Goal: Task Accomplishment & Management: Complete application form

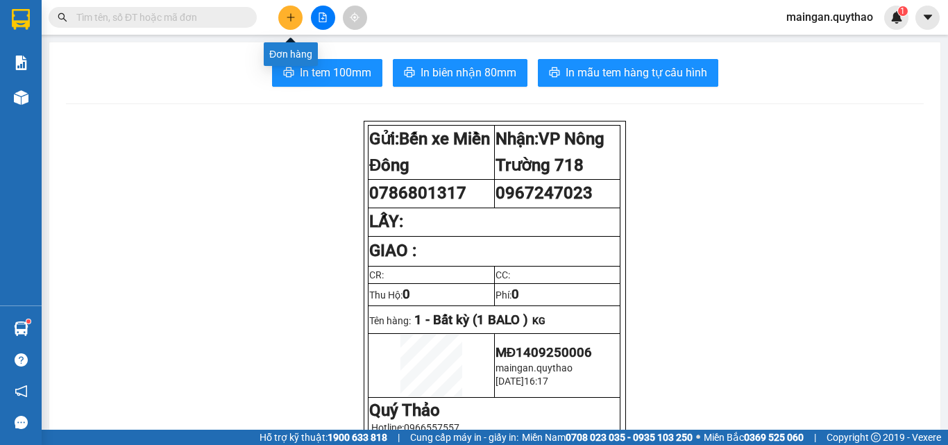
click at [286, 10] on button at bounding box center [290, 18] width 24 height 24
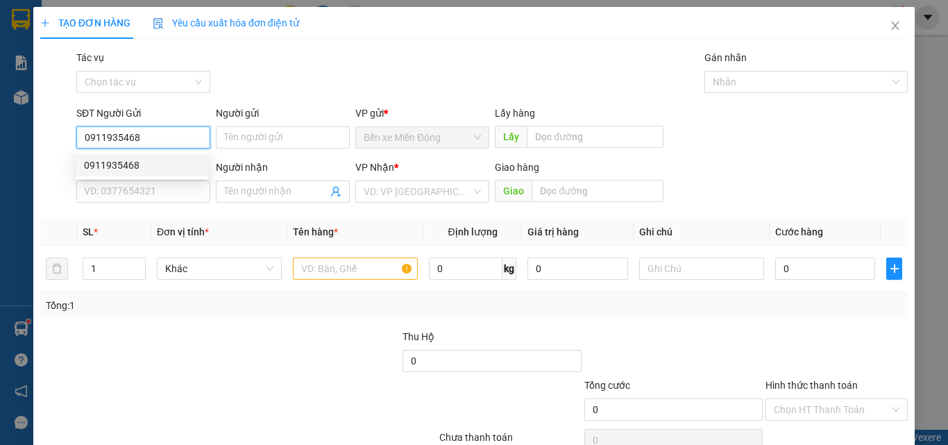
type input "0911935468"
drag, startPoint x: 165, startPoint y: 153, endPoint x: 156, endPoint y: 152, distance: 9.1
click at [164, 153] on div "0911935468 0911935468" at bounding box center [142, 165] width 133 height 28
drag, startPoint x: 149, startPoint y: 152, endPoint x: 153, endPoint y: 142, distance: 11.2
click at [150, 151] on div "SĐT Người Gửi 0911935468" at bounding box center [143, 129] width 134 height 49
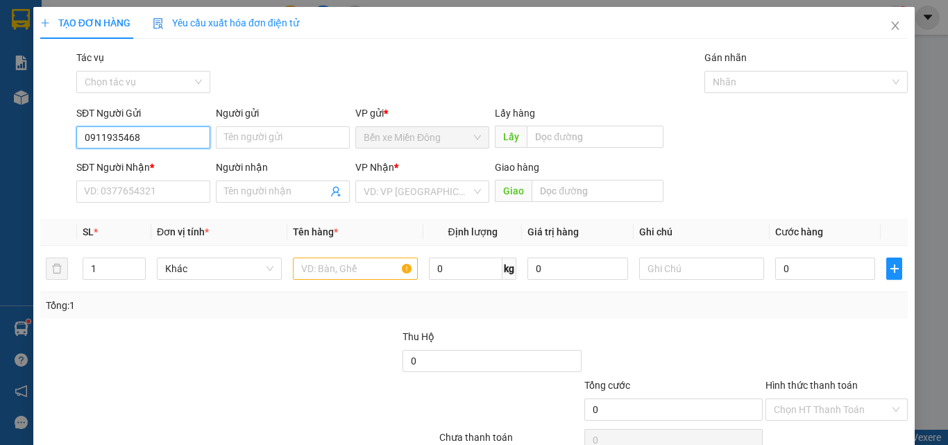
click at [154, 140] on input "0911935468" at bounding box center [143, 137] width 134 height 22
click at [147, 169] on div "0911935468" at bounding box center [142, 165] width 116 height 15
type input "0914142229"
drag, startPoint x: 310, startPoint y: 256, endPoint x: 310, endPoint y: 264, distance: 8.3
click at [310, 257] on div at bounding box center [355, 269] width 125 height 28
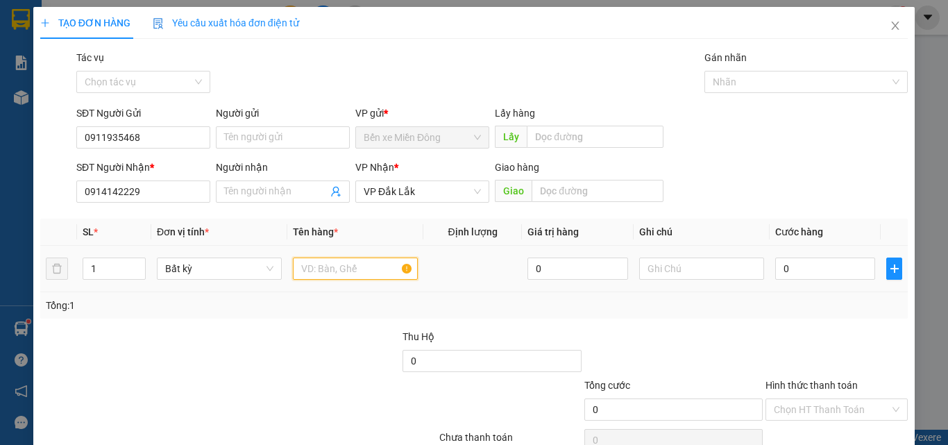
click at [312, 268] on input "text" at bounding box center [355, 268] width 125 height 22
type input "1 HỘP"
type input "04"
type input "4"
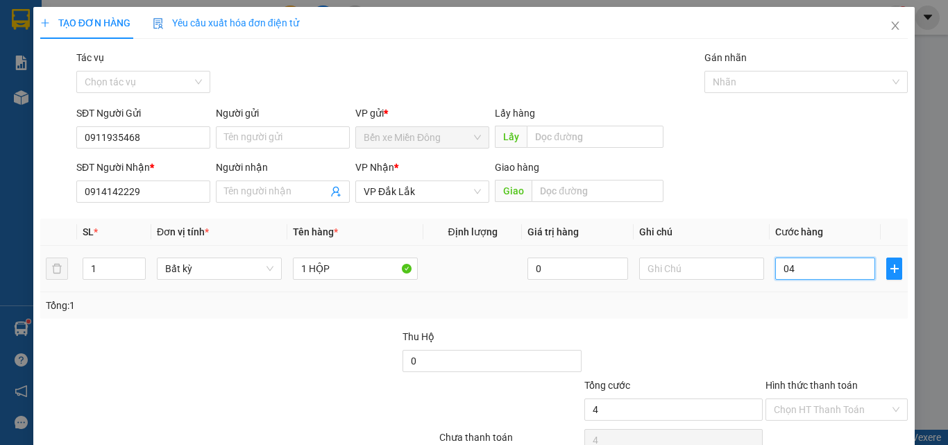
type input "040"
type input "40"
type input "40.000"
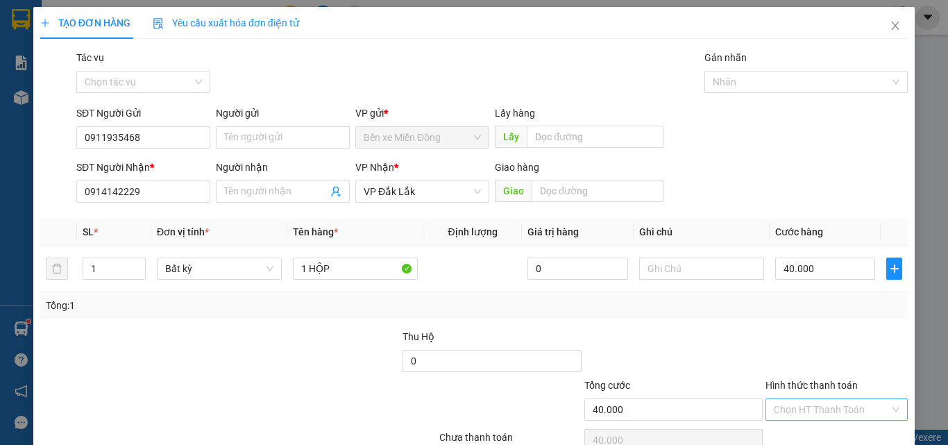
drag, startPoint x: 774, startPoint y: 300, endPoint x: 808, endPoint y: 402, distance: 107.3
click at [776, 308] on div "Tổng: 1" at bounding box center [474, 305] width 856 height 15
click at [812, 407] on input "Hình thức thanh toán" at bounding box center [832, 409] width 116 height 21
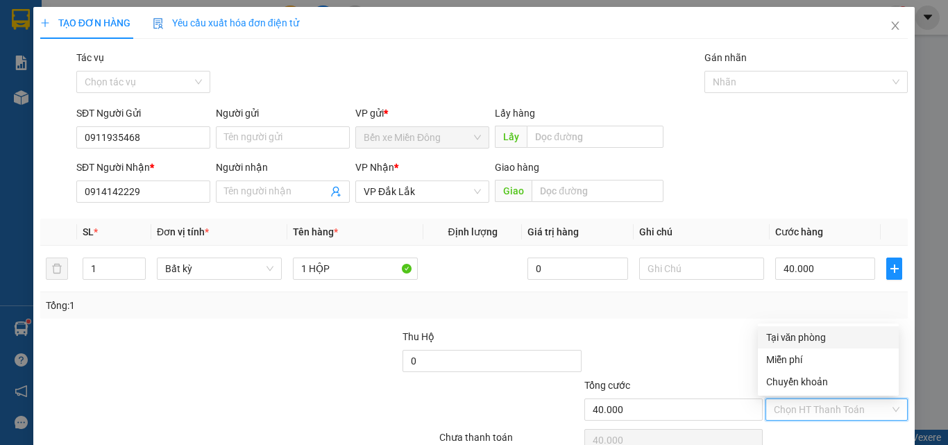
click at [807, 332] on div "Tại văn phòng" at bounding box center [828, 337] width 124 height 15
type input "0"
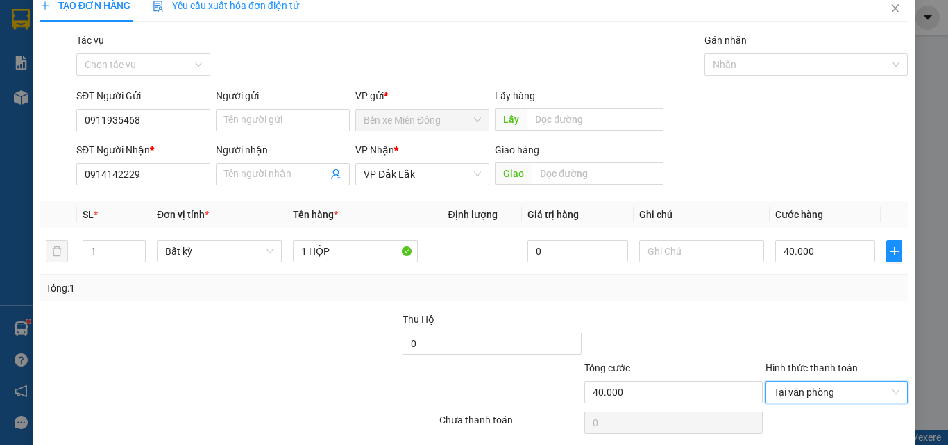
scroll to position [69, 0]
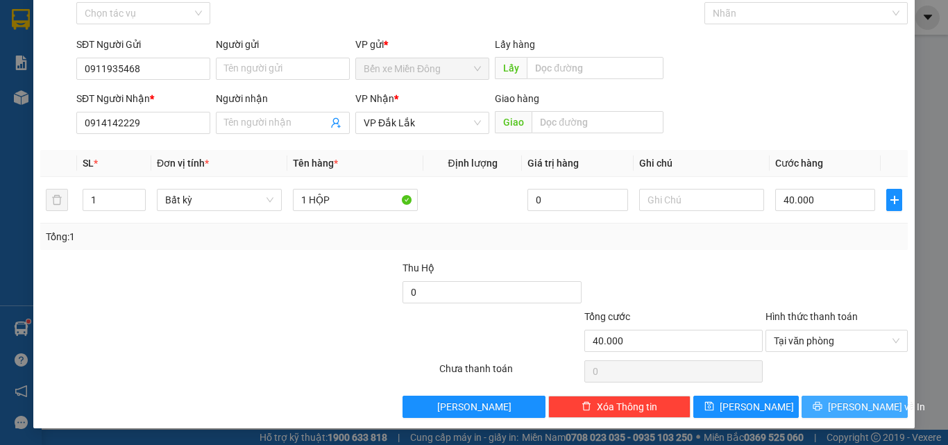
click at [845, 402] on span "[PERSON_NAME] và In" at bounding box center [876, 406] width 97 height 15
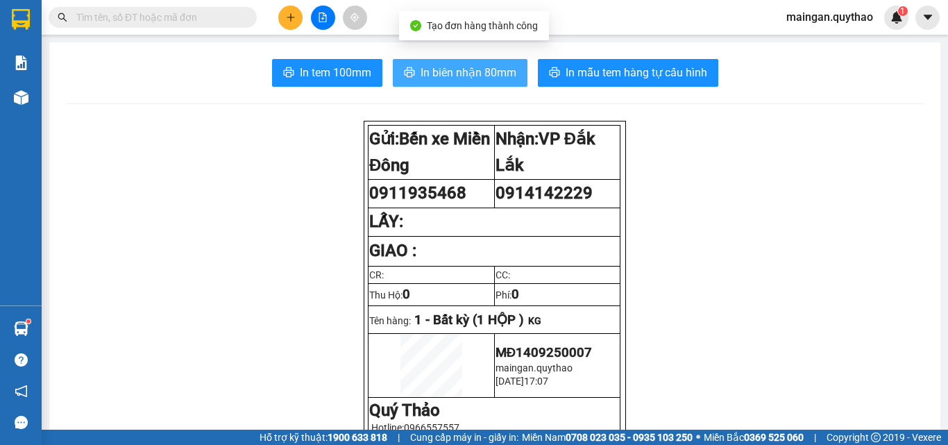
click at [485, 82] on button "In biên nhận 80mm" at bounding box center [460, 73] width 135 height 28
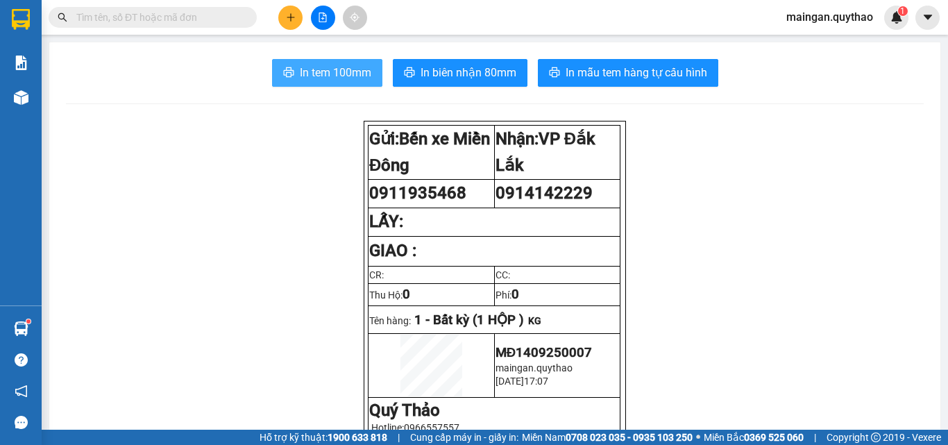
drag, startPoint x: 348, startPoint y: 74, endPoint x: 330, endPoint y: 68, distance: 18.4
click at [346, 74] on span "In tem 100mm" at bounding box center [335, 72] width 71 height 17
click at [350, 76] on span "In tem 100mm" at bounding box center [335, 72] width 71 height 17
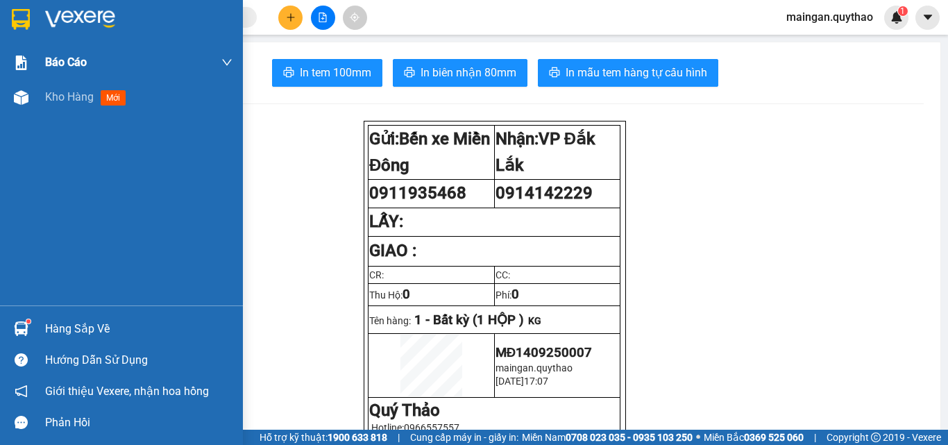
drag, startPoint x: 67, startPoint y: 101, endPoint x: 48, endPoint y: 62, distance: 43.1
click at [69, 100] on span "Kho hàng" at bounding box center [69, 96] width 49 height 13
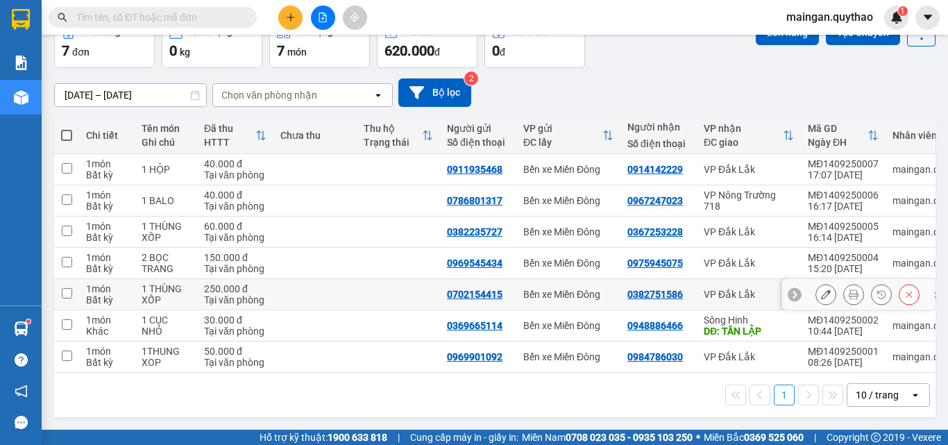
scroll to position [84, 0]
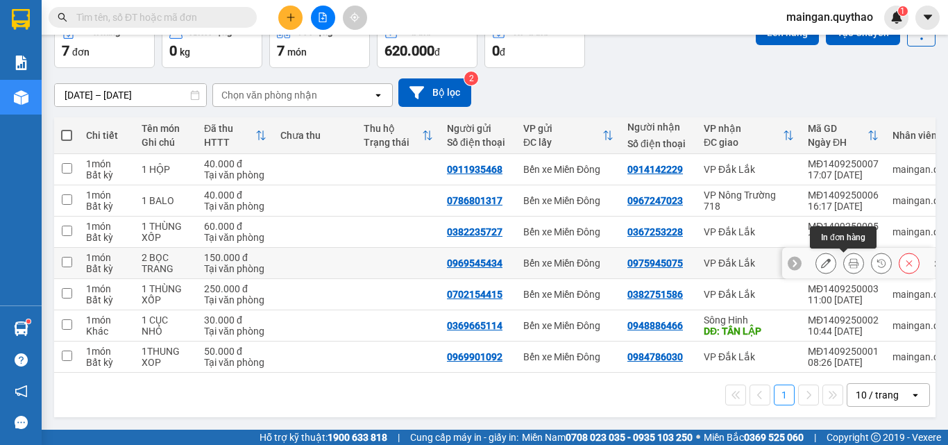
click at [849, 258] on icon at bounding box center [854, 263] width 10 height 10
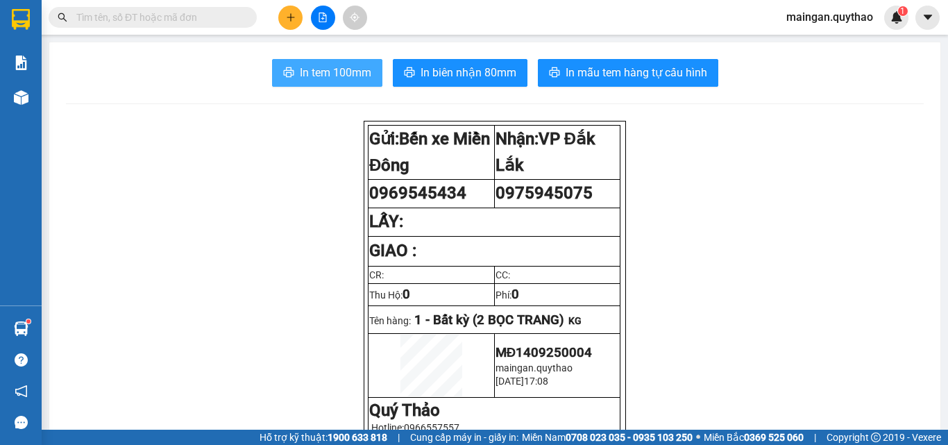
click at [316, 79] on span "In tem 100mm" at bounding box center [335, 72] width 71 height 17
